Goal: Transaction & Acquisition: Purchase product/service

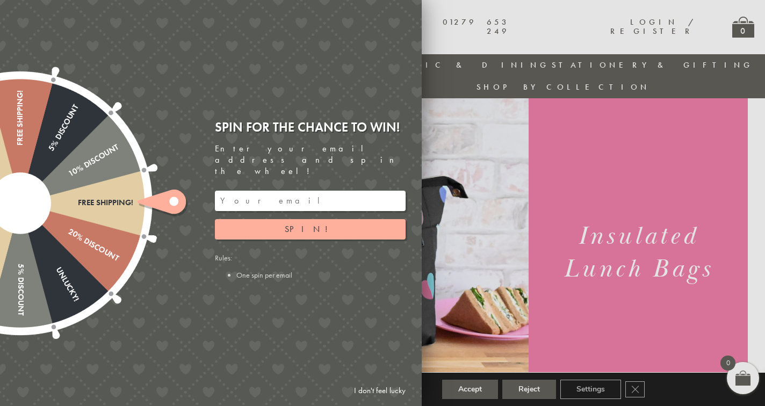
scroll to position [60, 0]
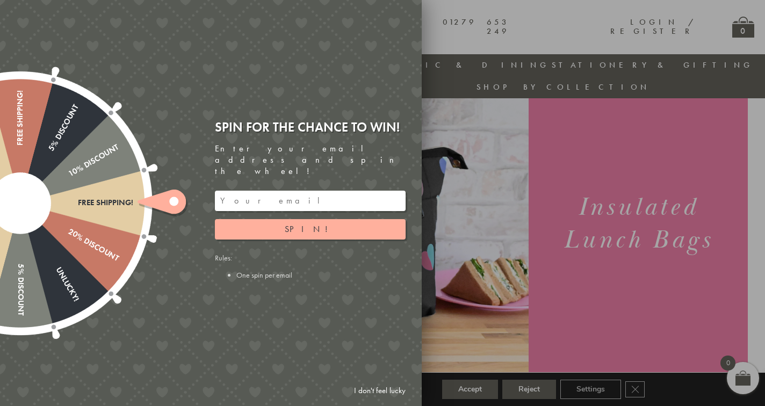
click at [368, 391] on link "I don't feel lucky" at bounding box center [380, 391] width 62 height 20
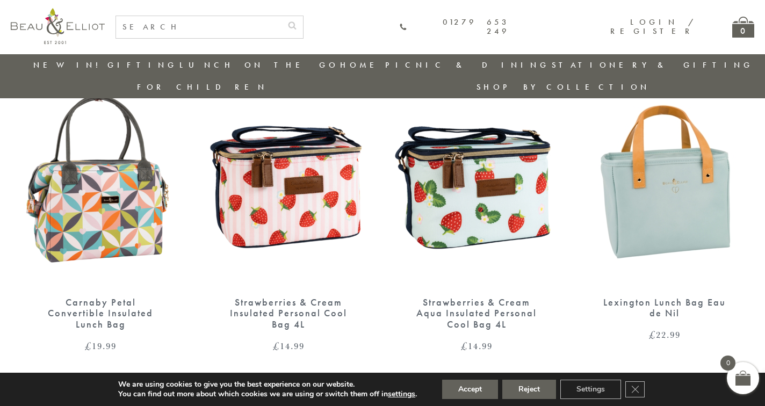
scroll to position [748, 0]
click at [671, 190] on img at bounding box center [664, 178] width 167 height 215
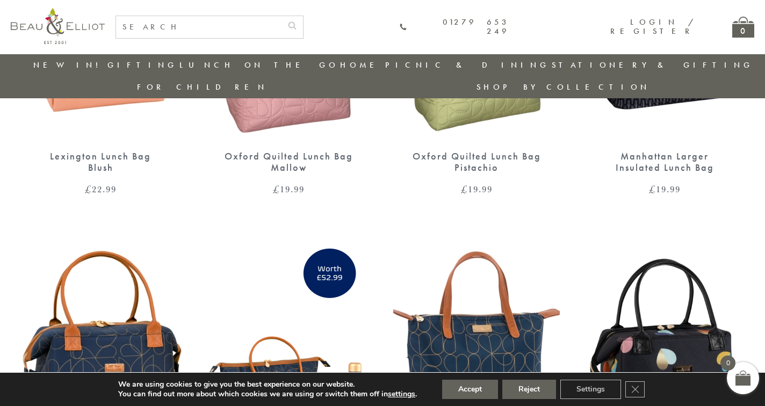
scroll to position [1163, 0]
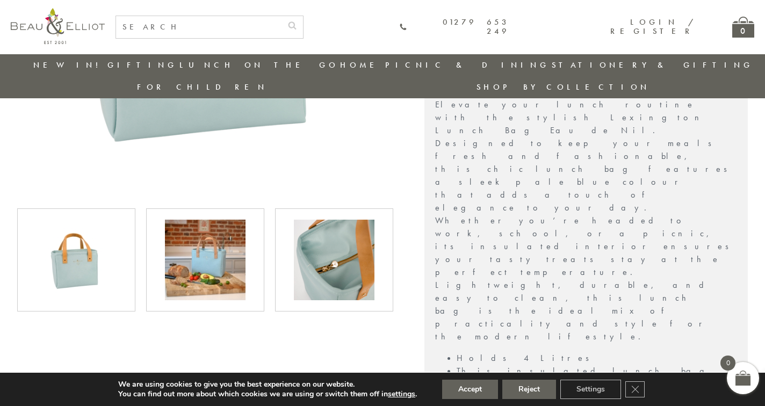
scroll to position [322, 0]
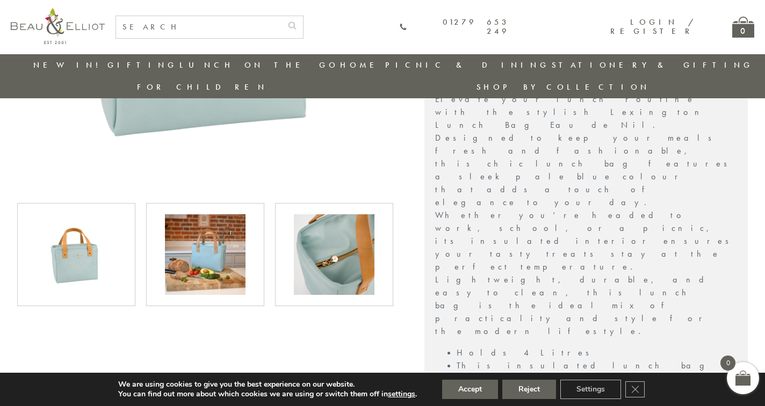
click at [217, 235] on img at bounding box center [205, 254] width 81 height 81
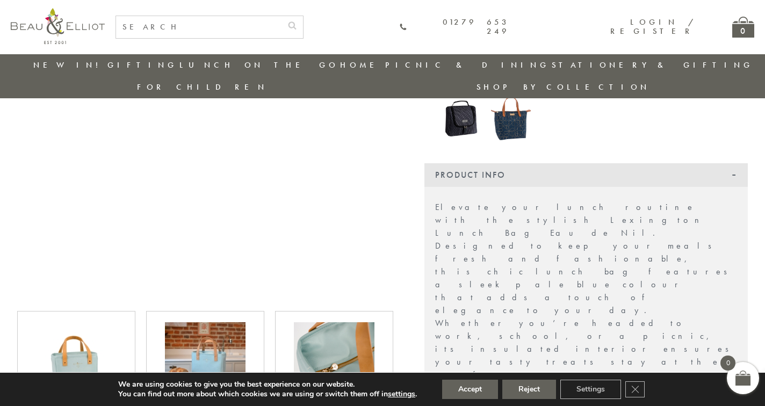
scroll to position [248, 0]
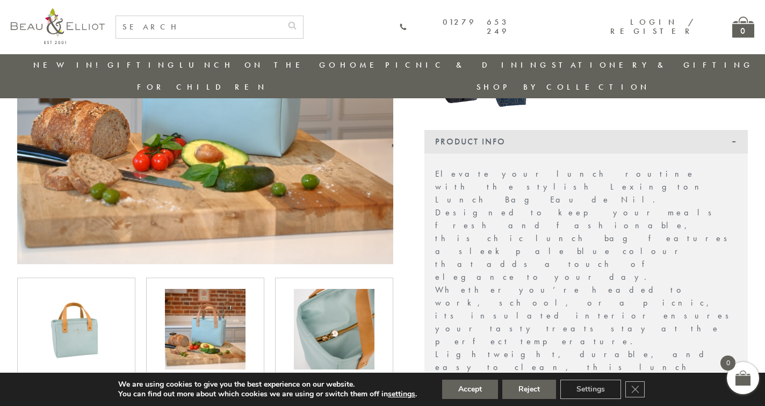
click at [307, 306] on img at bounding box center [334, 329] width 81 height 81
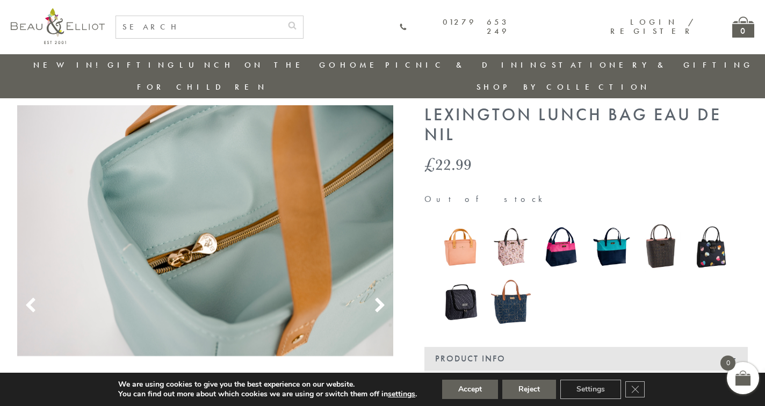
scroll to position [28, 0]
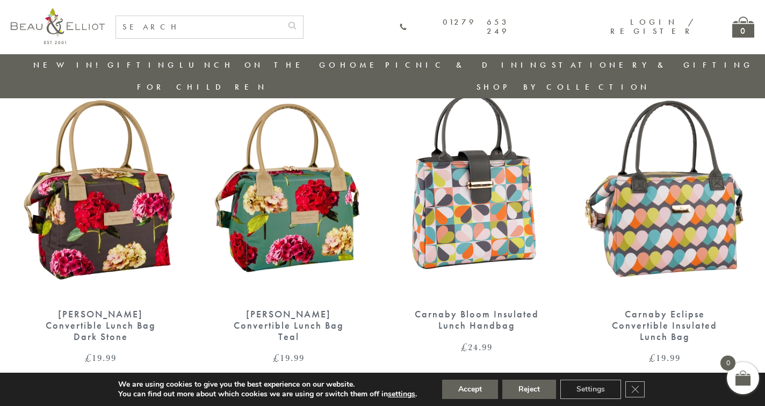
scroll to position [412, 0]
click at [276, 214] on img at bounding box center [288, 191] width 167 height 215
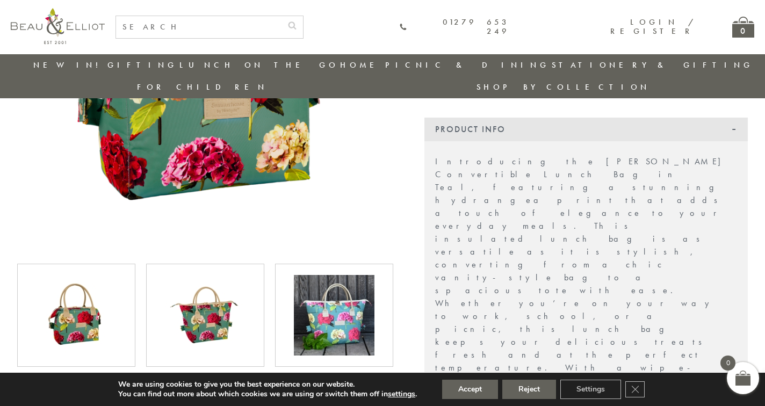
scroll to position [267, 0]
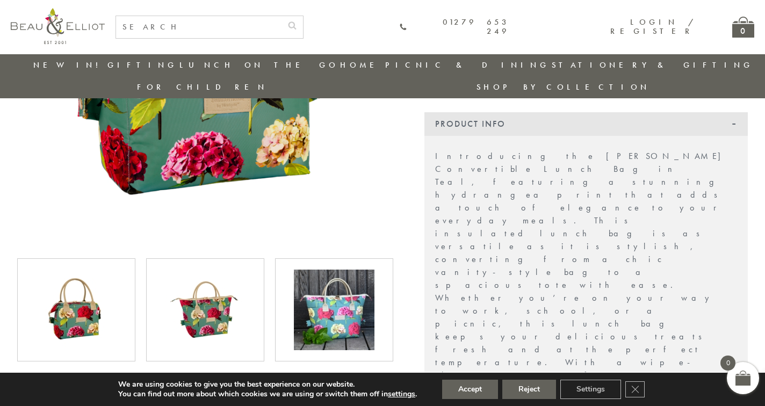
click at [206, 292] on img at bounding box center [205, 310] width 81 height 81
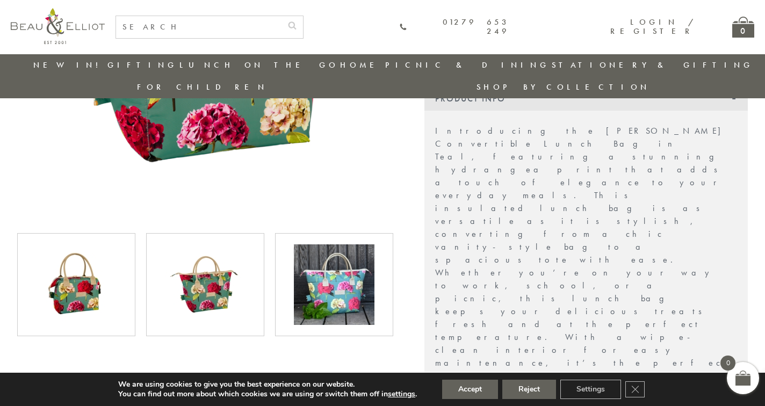
scroll to position [305, 0]
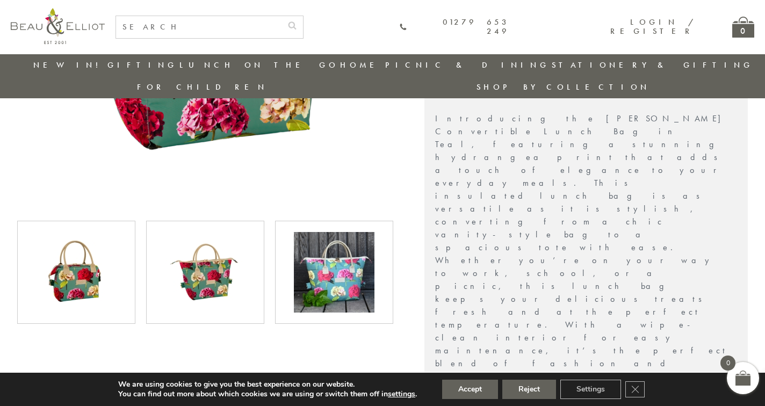
click at [78, 258] on img at bounding box center [76, 272] width 81 height 81
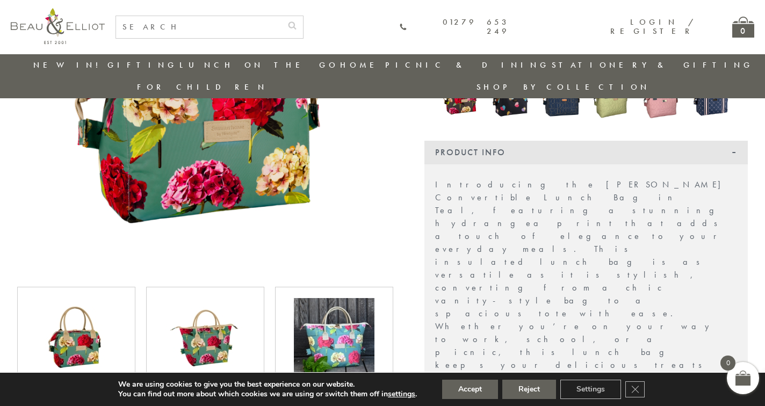
scroll to position [282, 0]
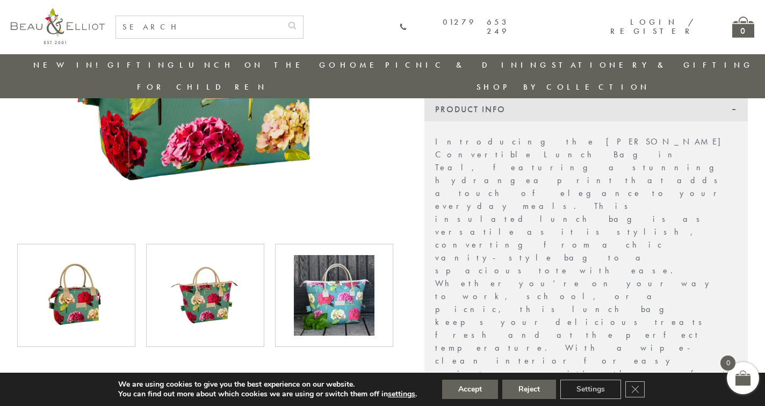
click at [330, 283] on img at bounding box center [334, 295] width 81 height 81
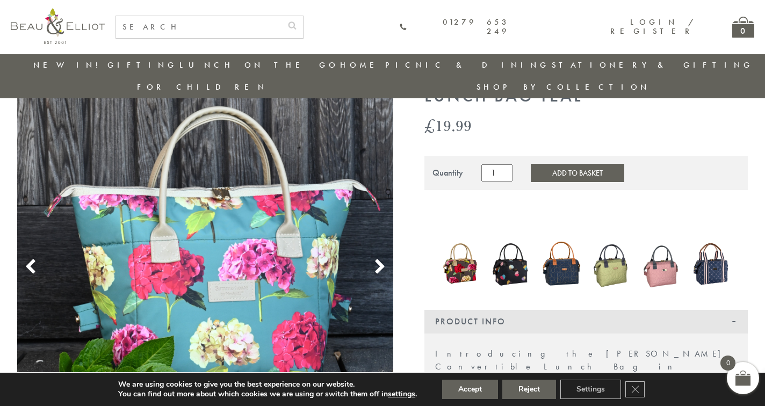
scroll to position [64, 0]
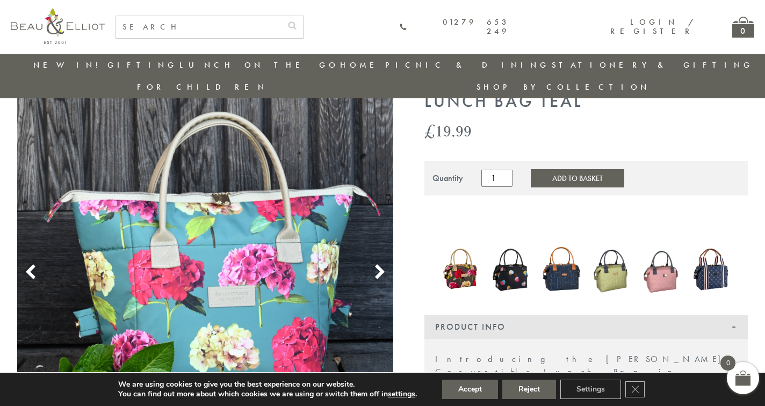
click at [456, 258] on img at bounding box center [461, 269] width 40 height 48
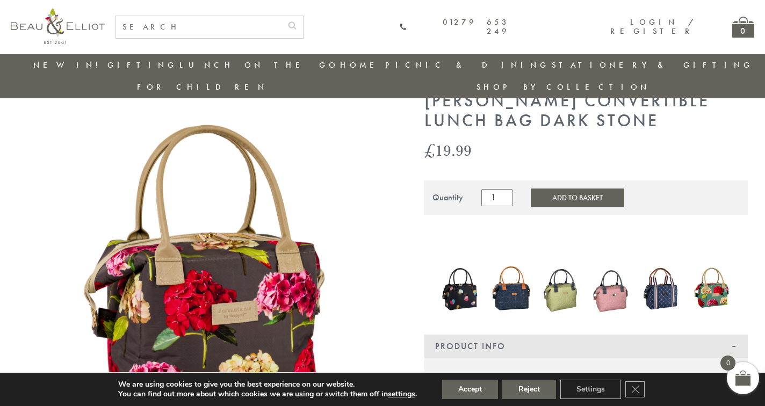
scroll to position [43, 0]
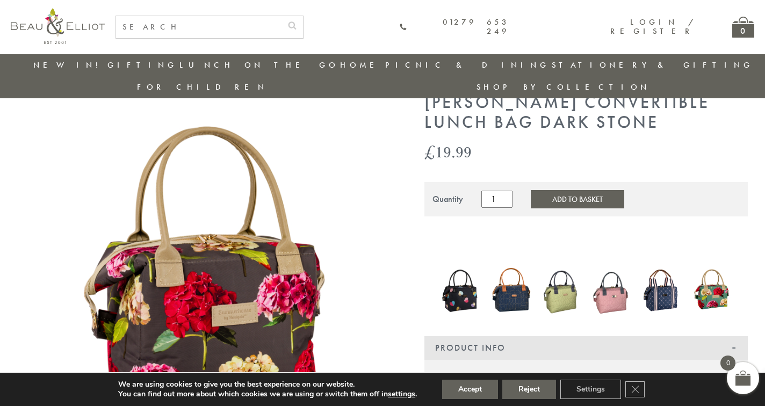
click at [711, 266] on img at bounding box center [712, 290] width 40 height 53
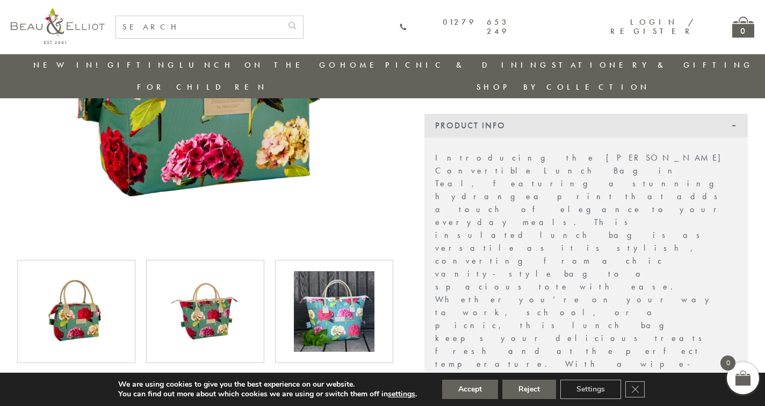
scroll to position [268, 0]
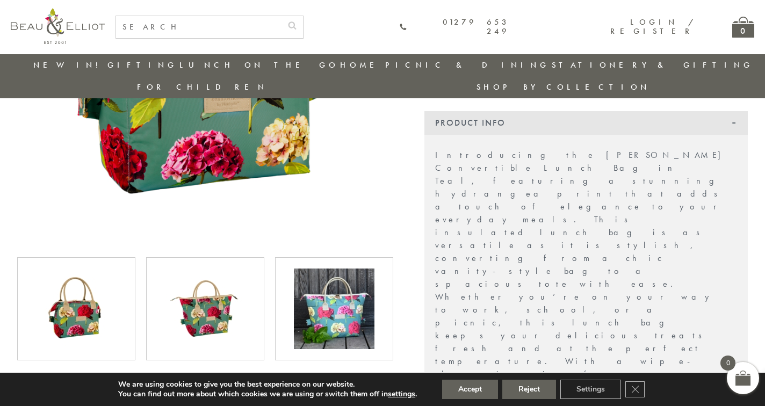
click at [347, 298] on img at bounding box center [334, 309] width 81 height 81
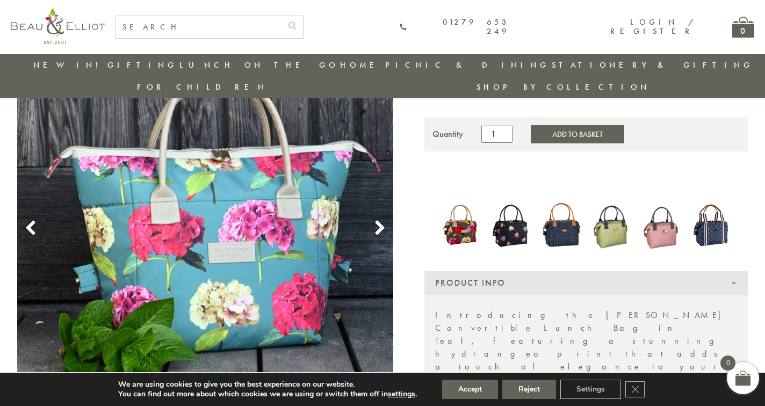
scroll to position [87, 0]
